Goal: Check status: Check status

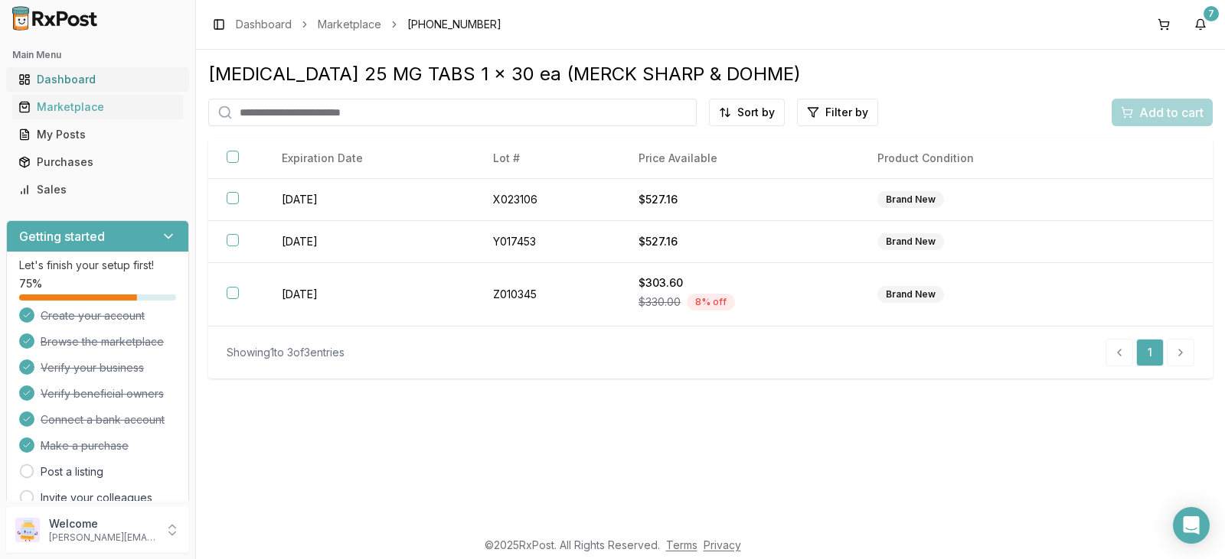
click at [132, 76] on div "Dashboard" at bounding box center [97, 79] width 158 height 15
click at [125, 106] on div "Marketplace" at bounding box center [97, 106] width 158 height 15
click at [134, 100] on div "Marketplace" at bounding box center [97, 106] width 158 height 15
click at [139, 79] on div "Dashboard" at bounding box center [97, 79] width 158 height 15
click at [126, 109] on div "Marketplace" at bounding box center [97, 106] width 158 height 15
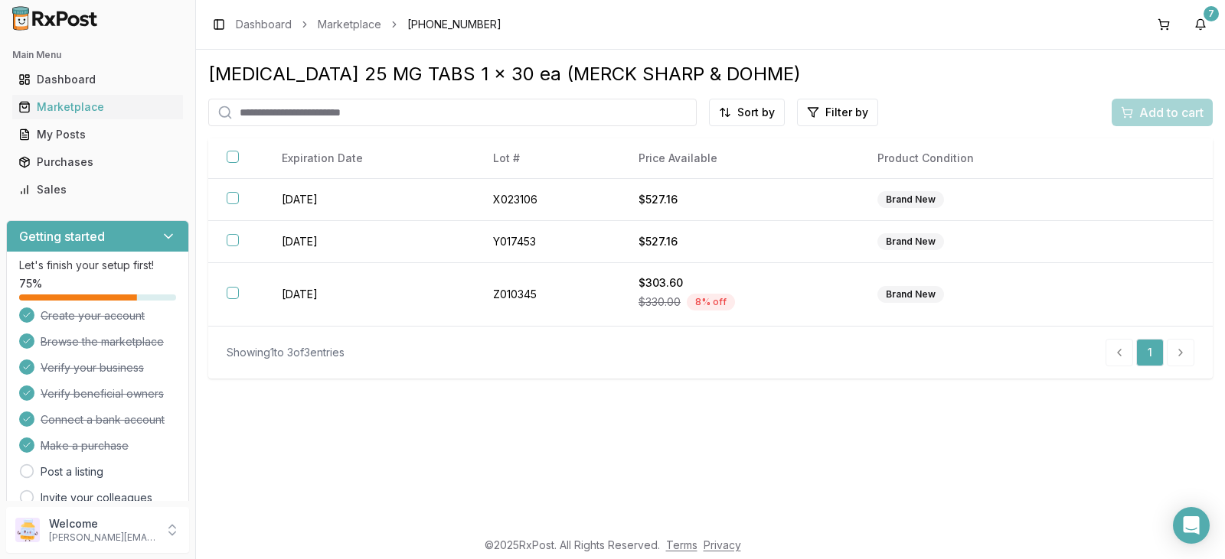
click at [258, 109] on input "search" at bounding box center [452, 113] width 488 height 28
click at [94, 126] on link "My Posts" at bounding box center [97, 135] width 171 height 28
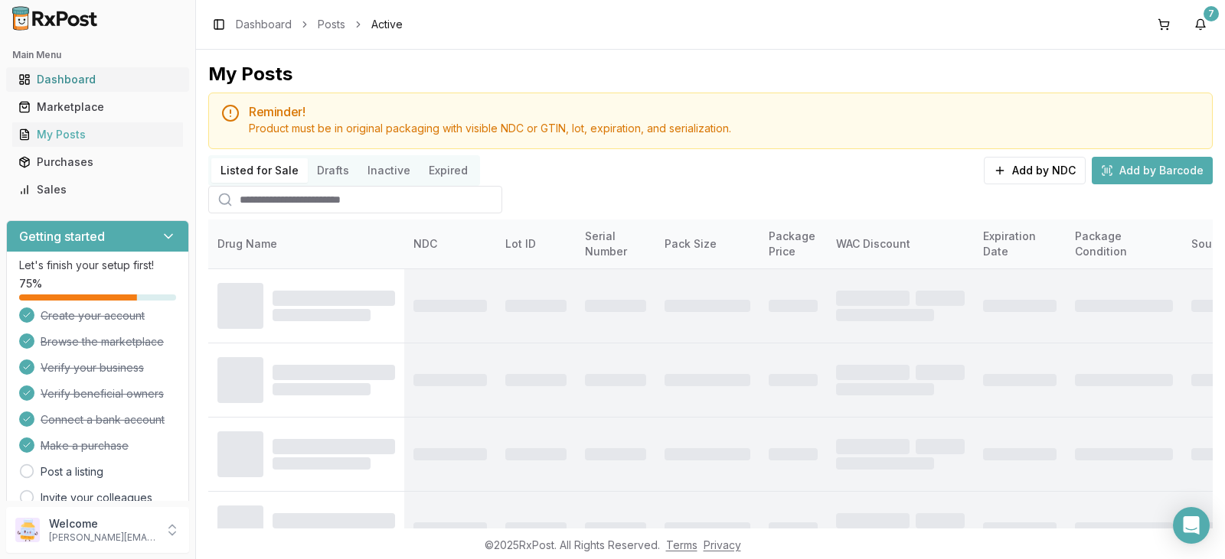
click at [129, 84] on div "Dashboard" at bounding box center [97, 79] width 158 height 15
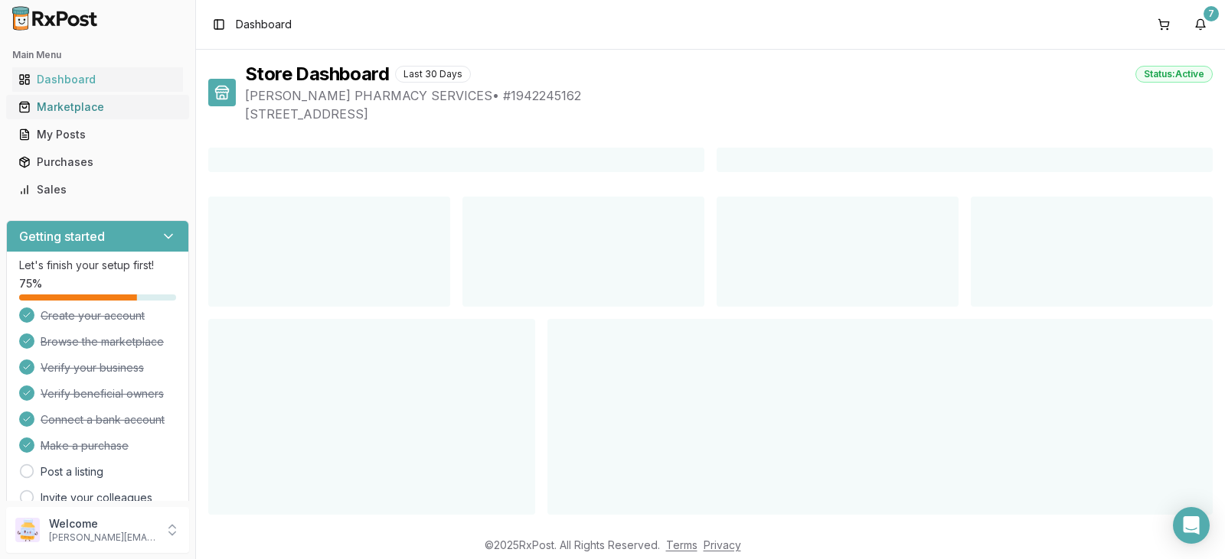
click at [126, 113] on div "Marketplace" at bounding box center [97, 106] width 158 height 15
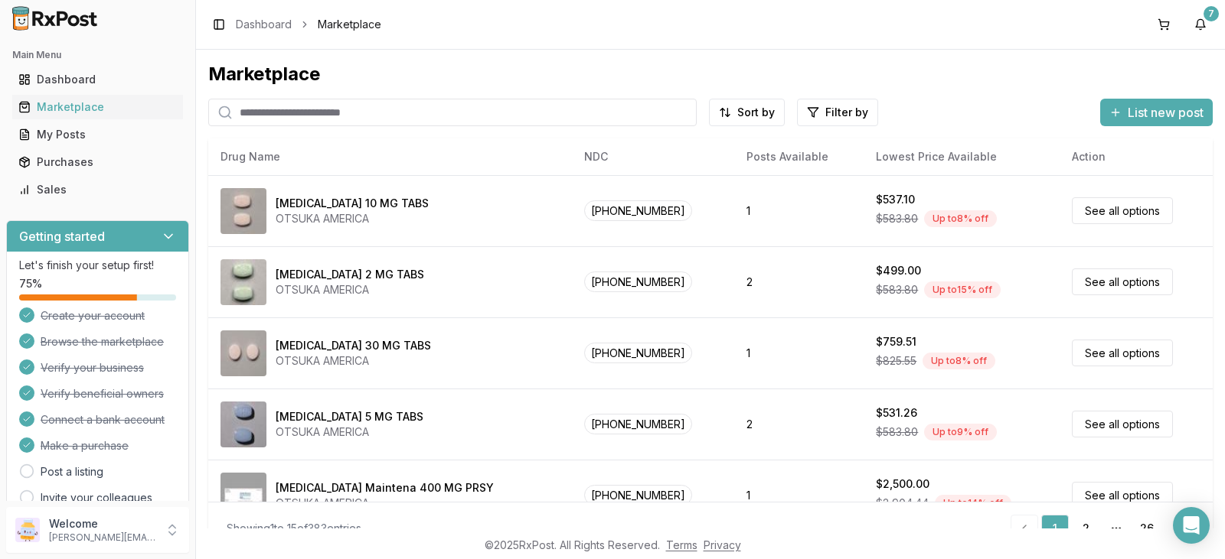
click at [266, 114] on input "search" at bounding box center [452, 113] width 488 height 28
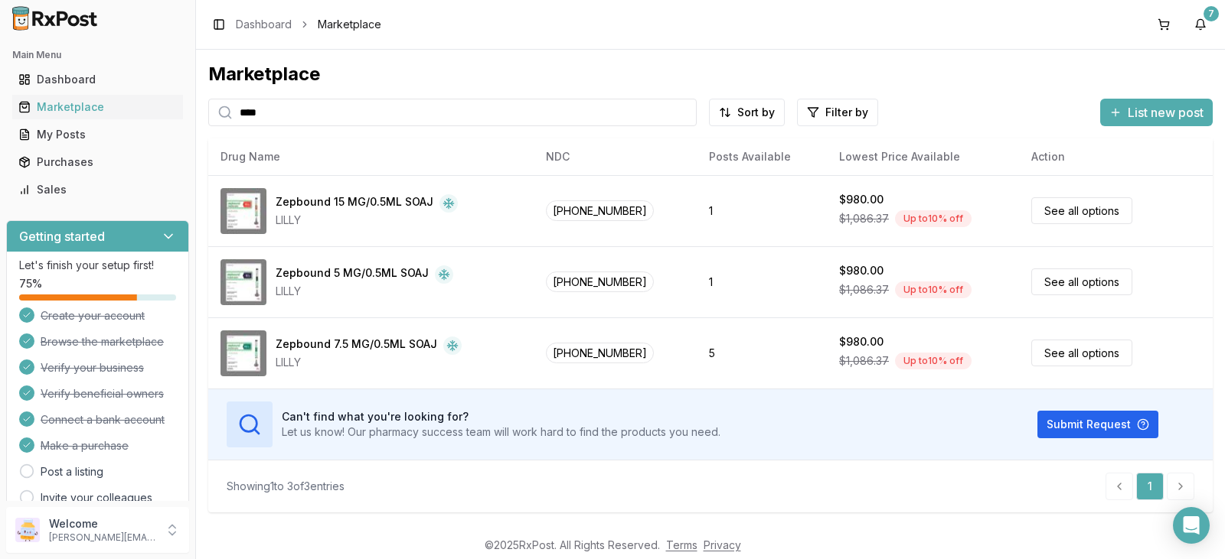
type input "****"
click at [76, 157] on div "Purchases" at bounding box center [97, 162] width 158 height 15
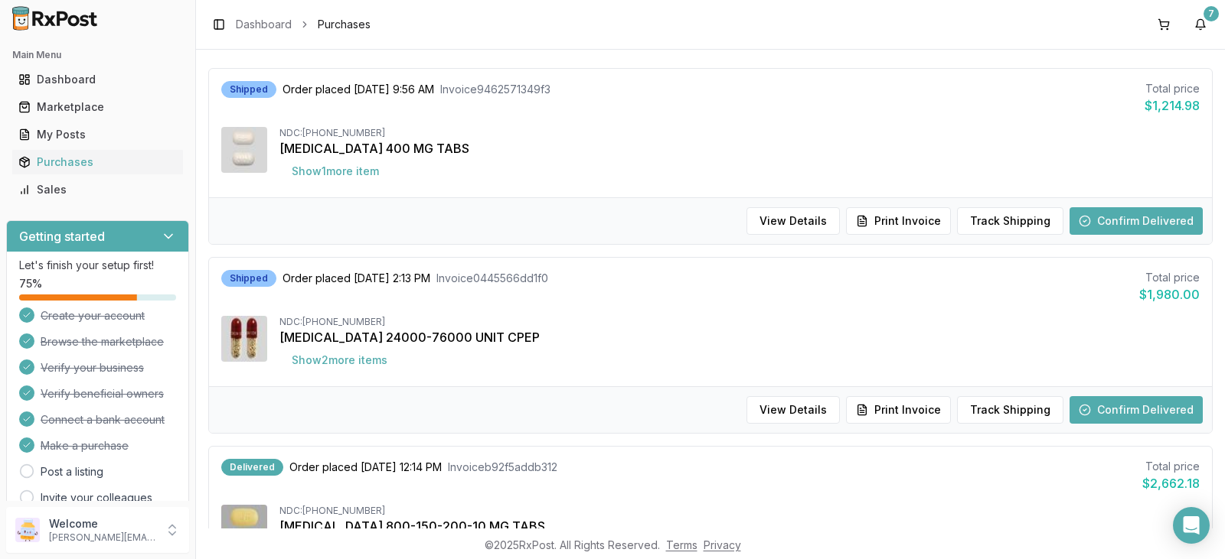
scroll to position [77, 0]
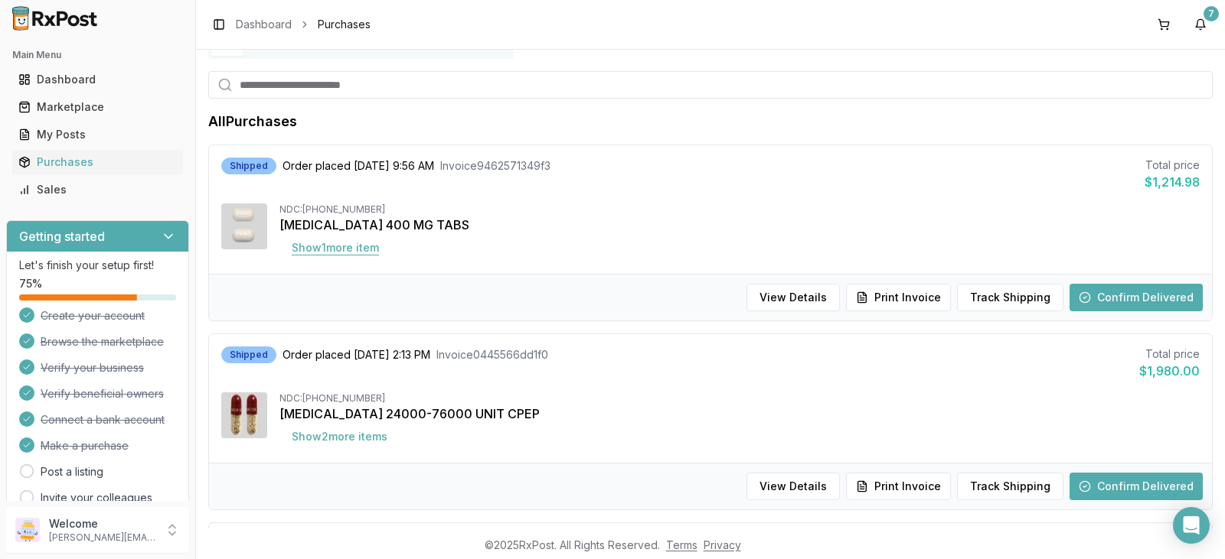
click at [356, 246] on button "Show 1 more item" at bounding box center [335, 248] width 112 height 28
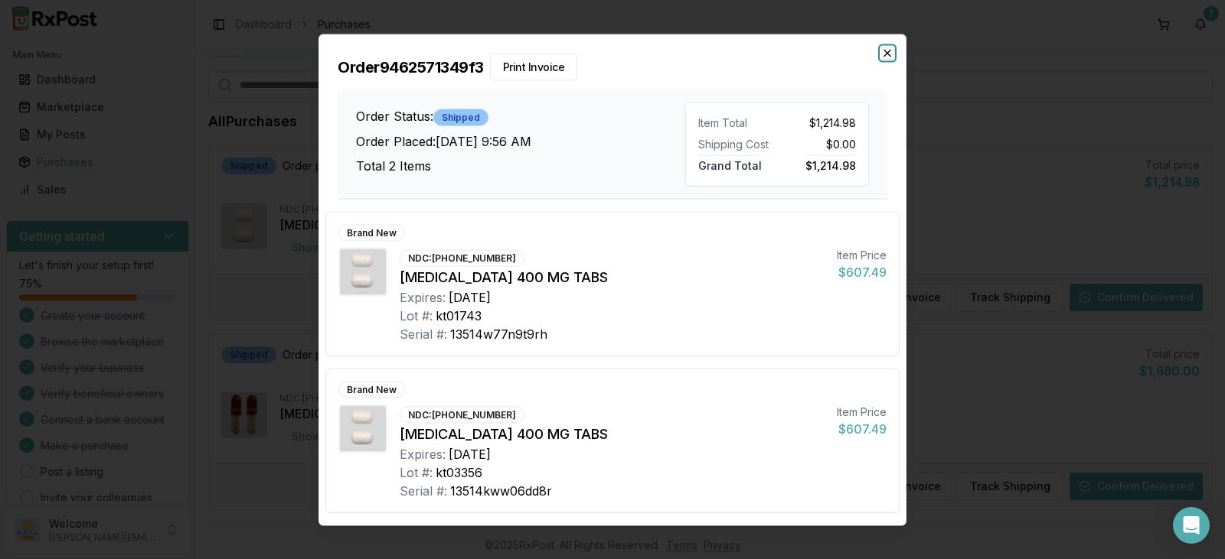
click at [886, 50] on icon "button" at bounding box center [887, 53] width 12 height 12
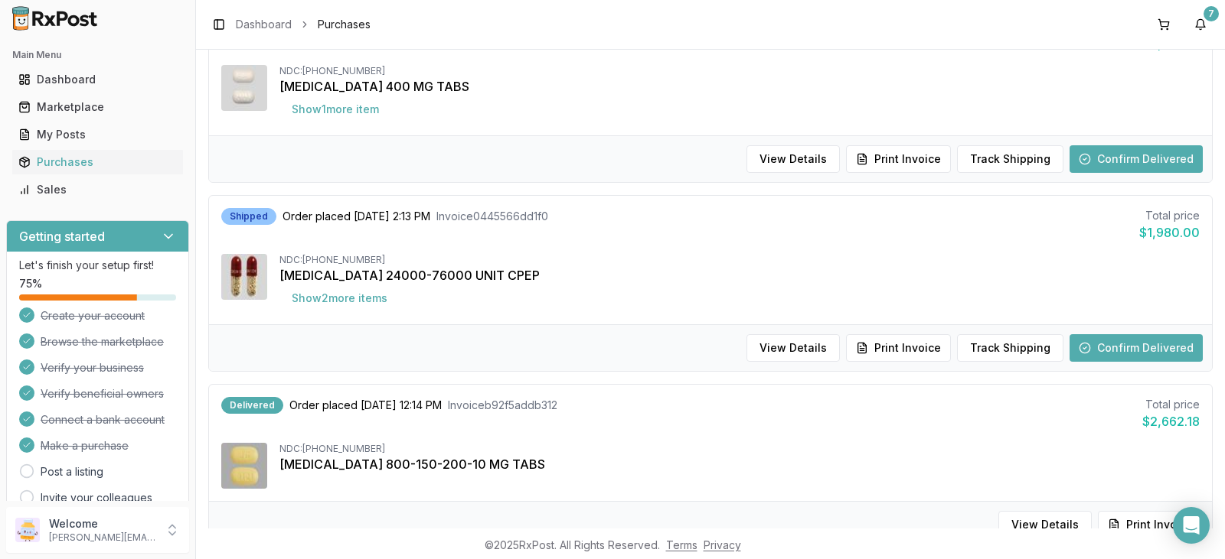
scroll to position [230, 0]
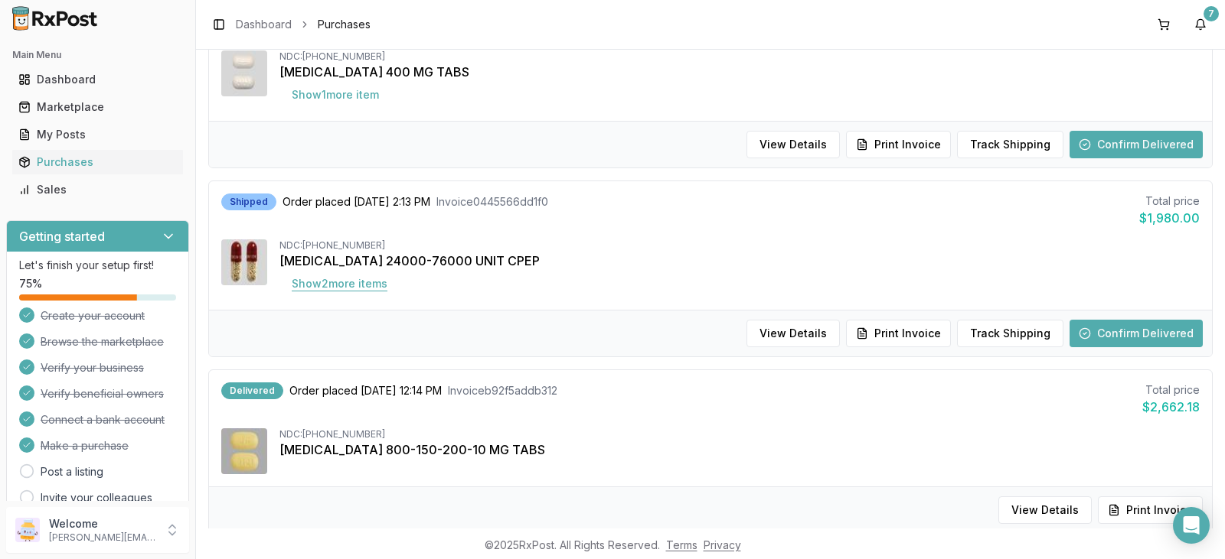
click at [371, 281] on button "Show 2 more item s" at bounding box center [339, 284] width 120 height 28
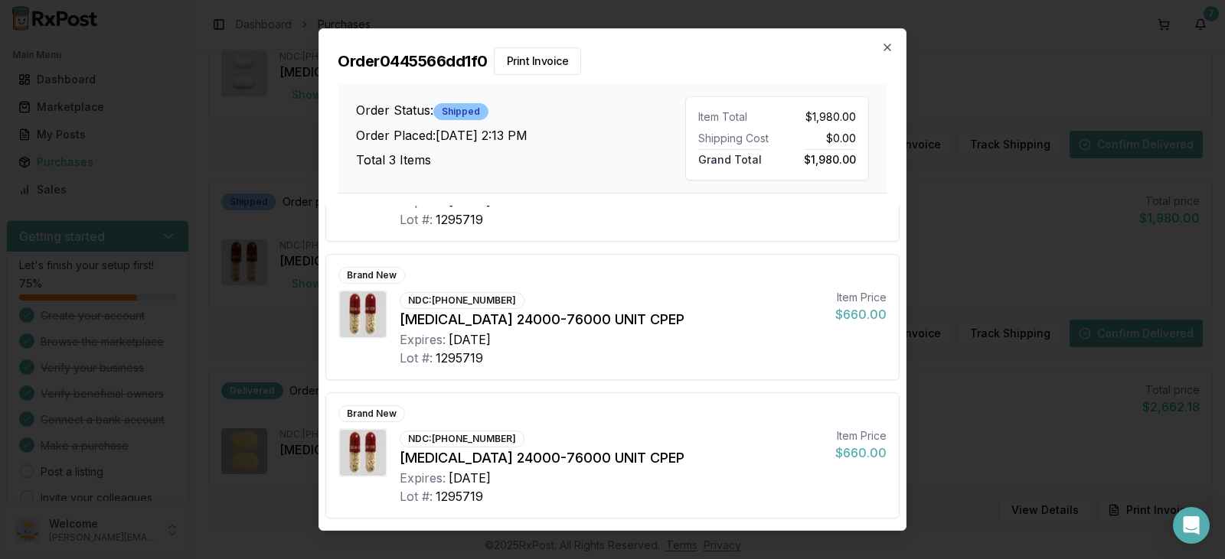
scroll to position [0, 0]
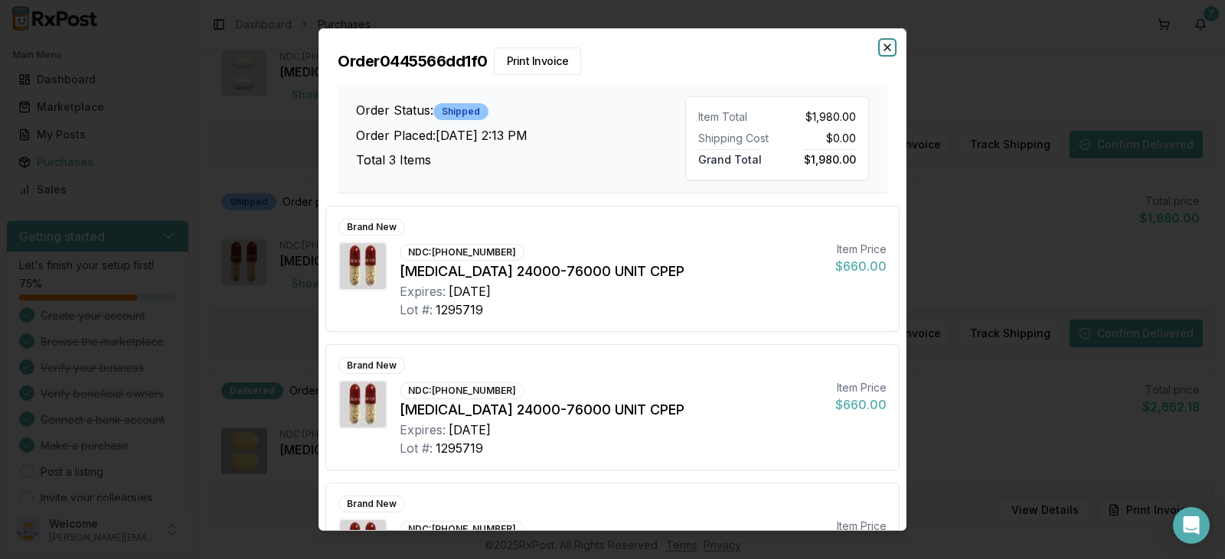
click at [887, 47] on icon "button" at bounding box center [887, 47] width 6 height 6
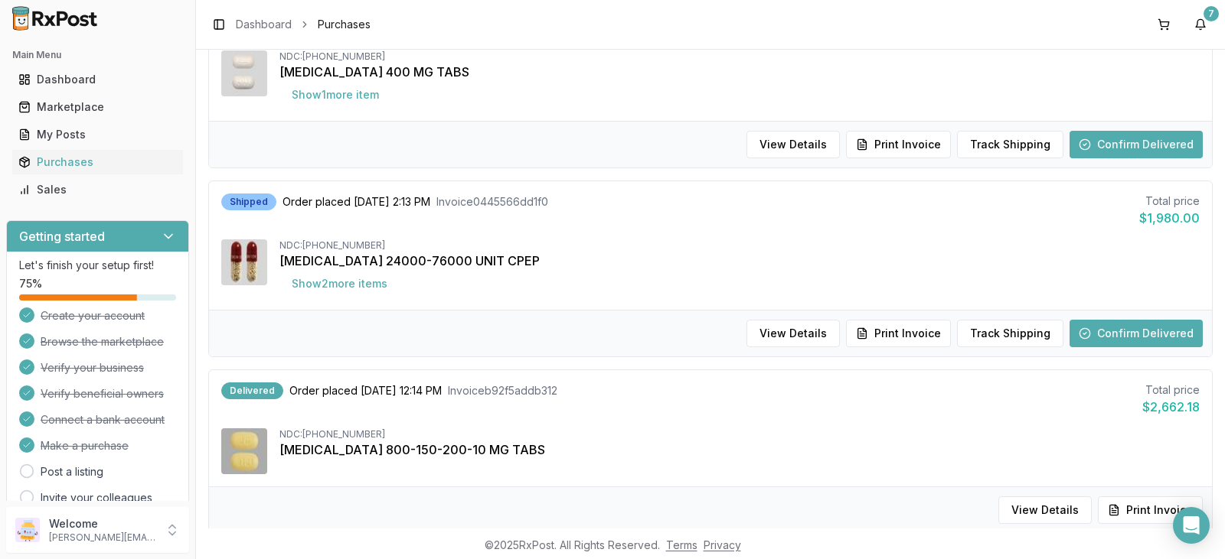
scroll to position [306, 0]
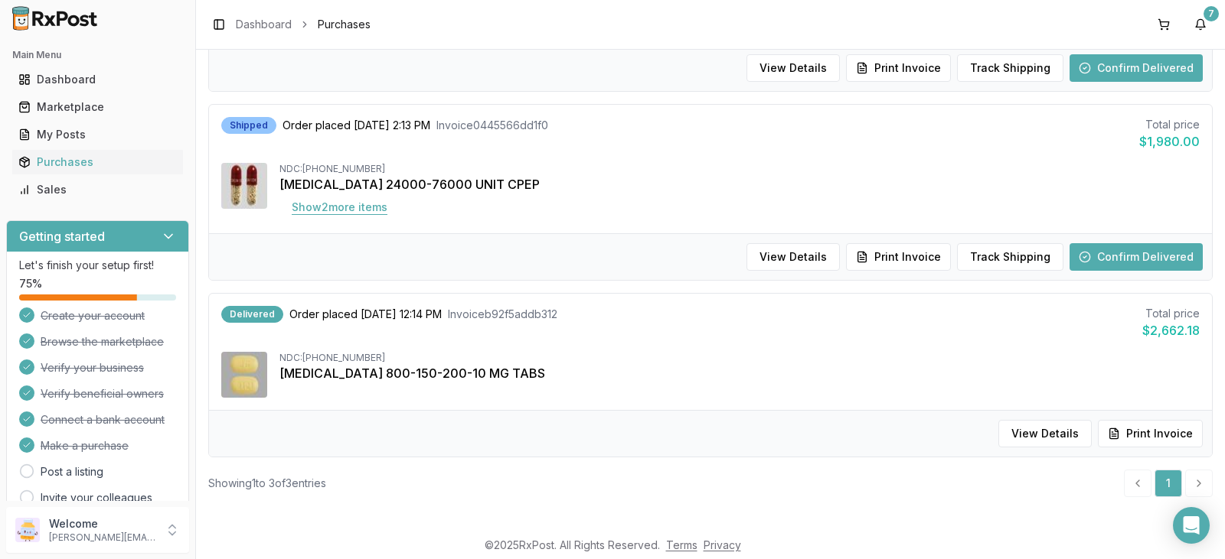
click at [374, 209] on button "Show 2 more item s" at bounding box center [339, 208] width 120 height 28
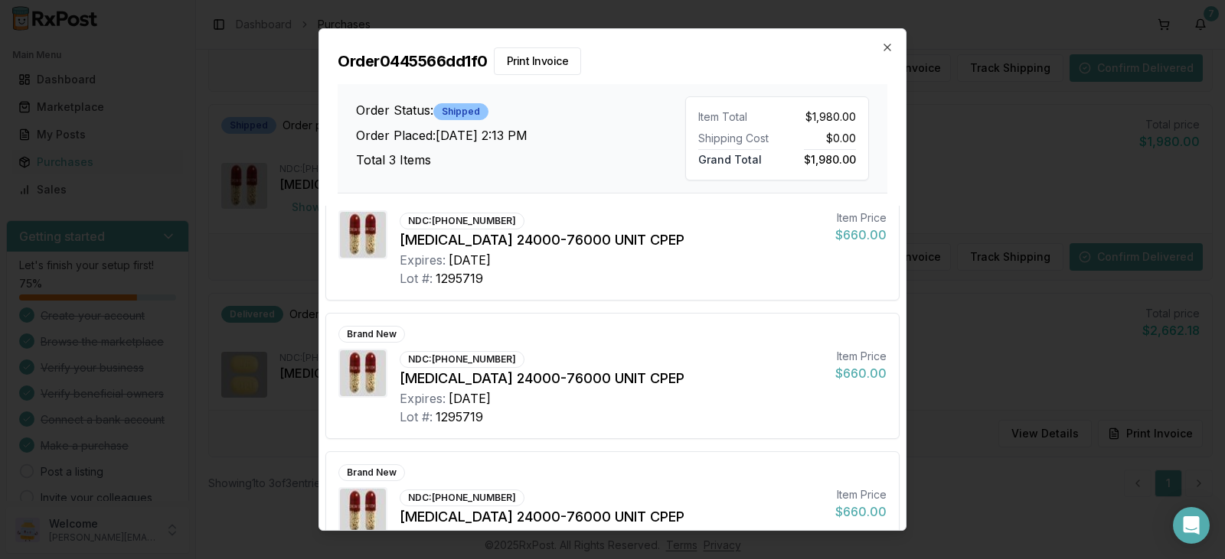
scroll to position [0, 0]
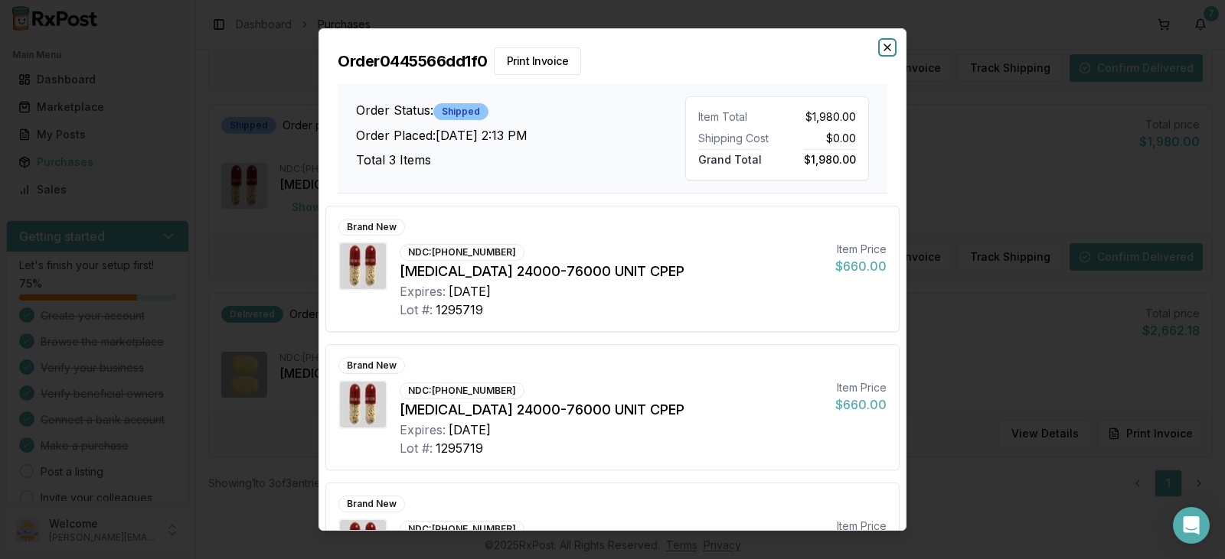
click at [892, 43] on icon "button" at bounding box center [887, 47] width 12 height 12
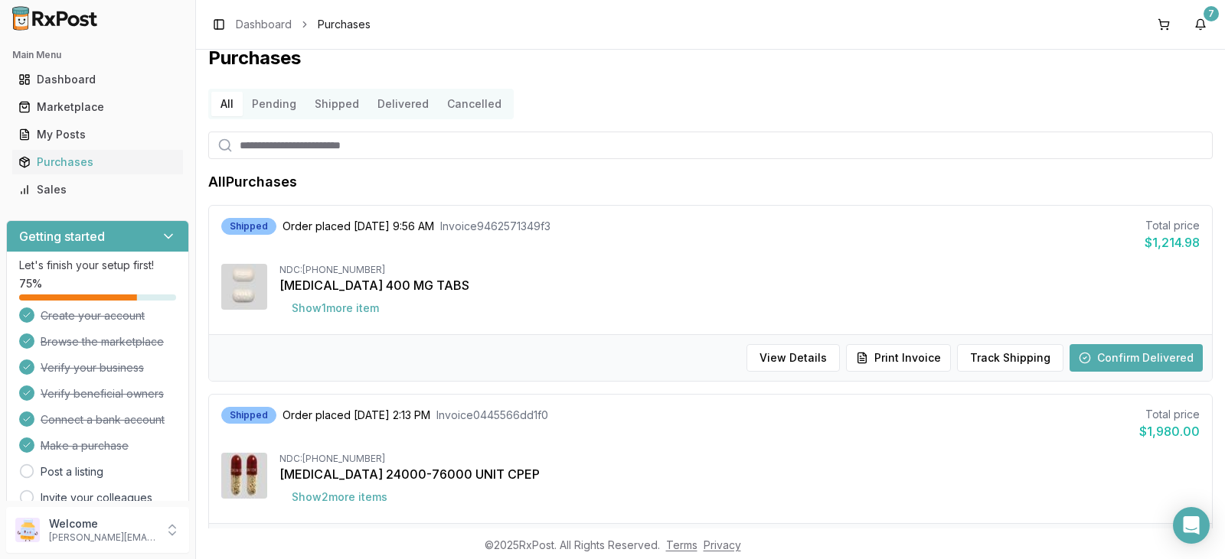
scroll to position [5, 0]
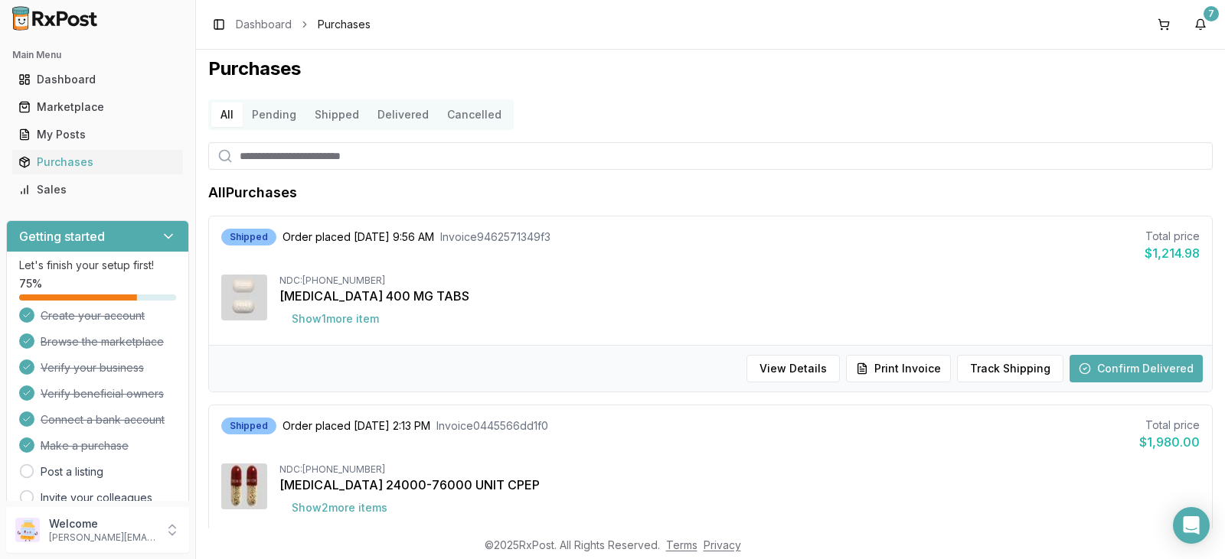
click at [395, 113] on button "Delivered" at bounding box center [403, 115] width 70 height 24
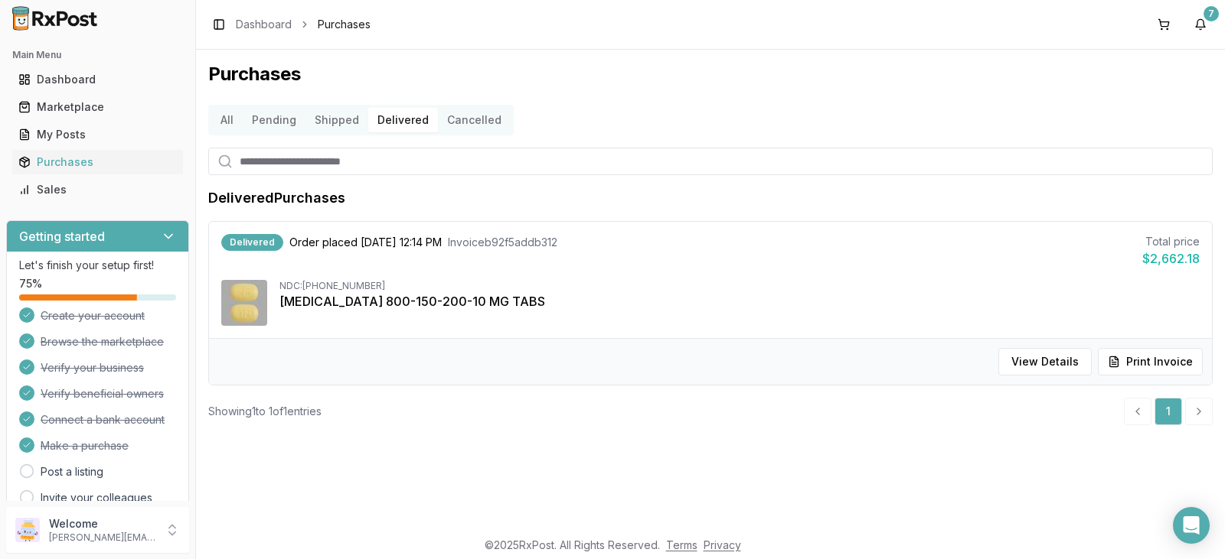
click at [230, 120] on button "All" at bounding box center [226, 120] width 31 height 24
